Goal: Navigation & Orientation: Find specific page/section

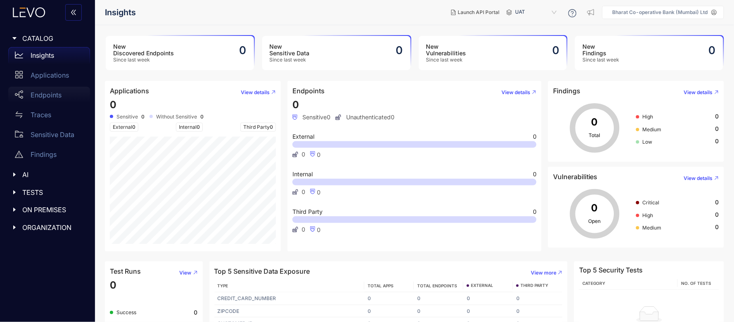
click at [50, 92] on p "Endpoints" at bounding box center [46, 94] width 31 height 7
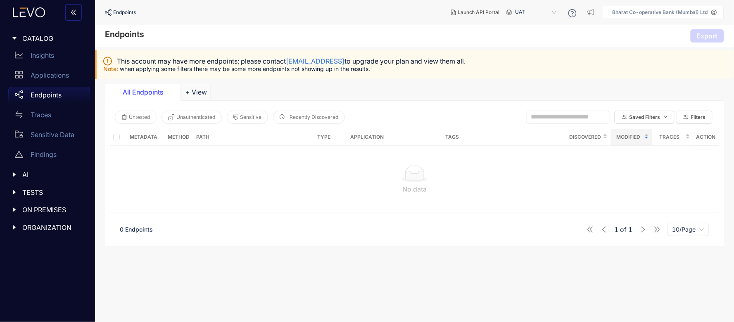
click at [9, 210] on div "ON PREMISES" at bounding box center [47, 209] width 85 height 17
click at [13, 210] on icon "caret-right" at bounding box center [15, 210] width 6 height 6
click at [13, 210] on icon "caret-right" at bounding box center [14, 210] width 2 height 4
click at [29, 225] on div "Deployments" at bounding box center [49, 227] width 82 height 17
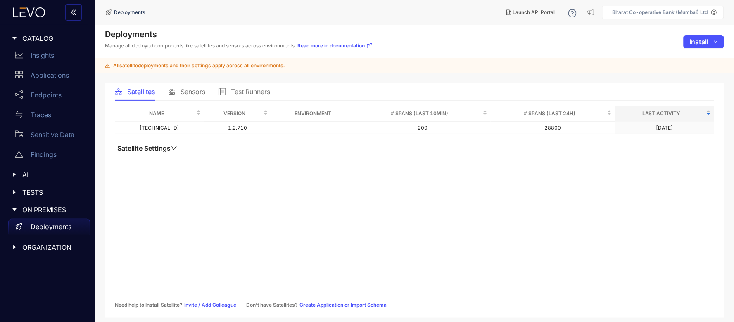
click at [194, 91] on span "Sensors" at bounding box center [192, 91] width 25 height 7
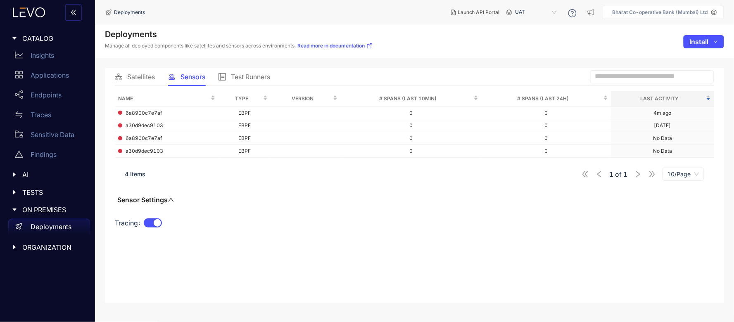
click at [555, 10] on span "UAT" at bounding box center [536, 12] width 43 height 13
click at [522, 25] on div "All" at bounding box center [540, 25] width 43 height 9
